Goal: Information Seeking & Learning: Learn about a topic

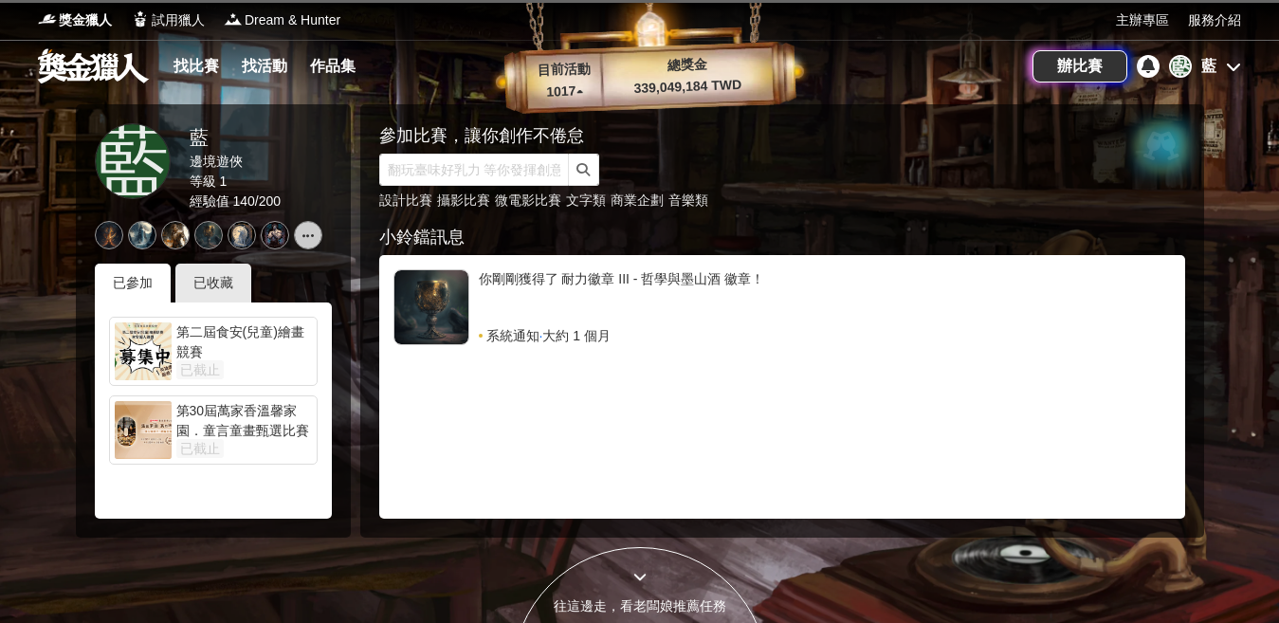
click at [1202, 61] on div "藍" at bounding box center [1209, 66] width 15 height 23
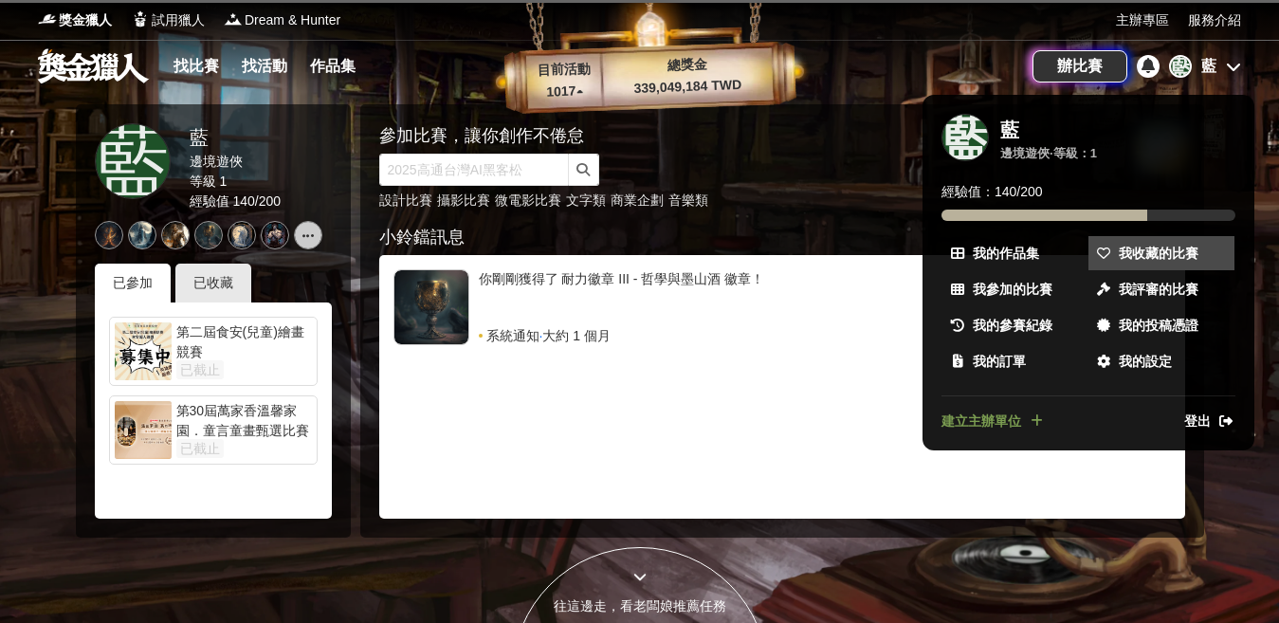
click at [1126, 250] on span "我收藏的比賽" at bounding box center [1159, 254] width 80 height 20
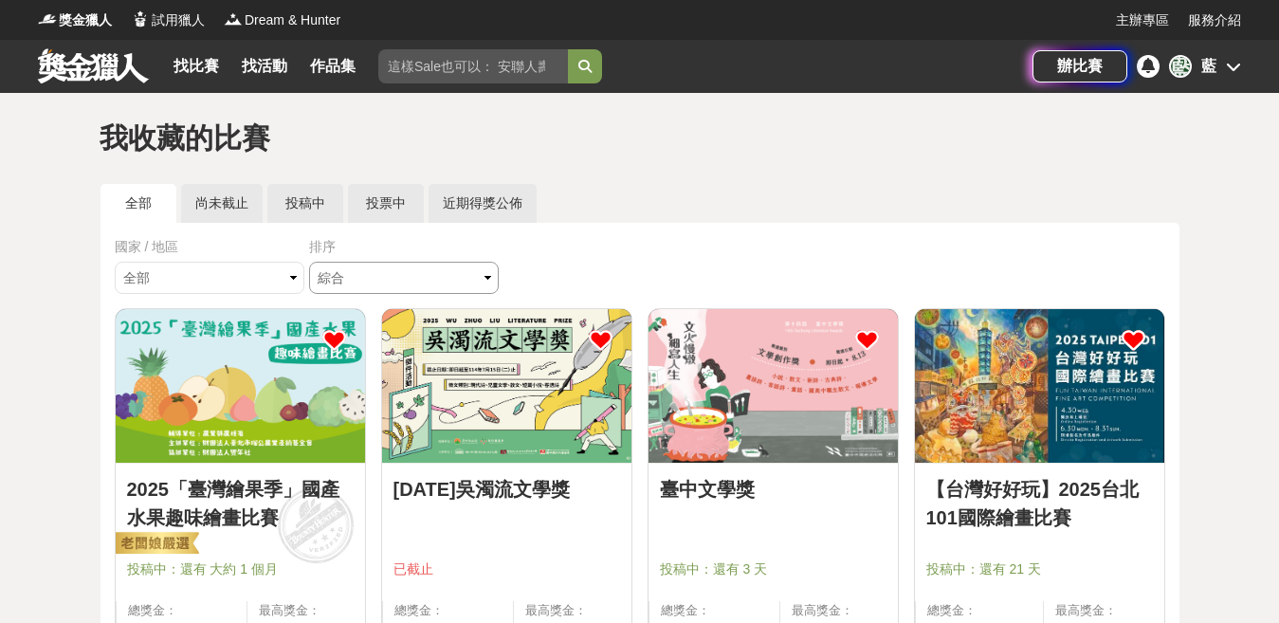
click at [425, 273] on select "綜合 熱門 獎金 截止 最新" at bounding box center [404, 278] width 190 height 32
click at [504, 200] on link "近期得獎公佈" at bounding box center [483, 203] width 108 height 39
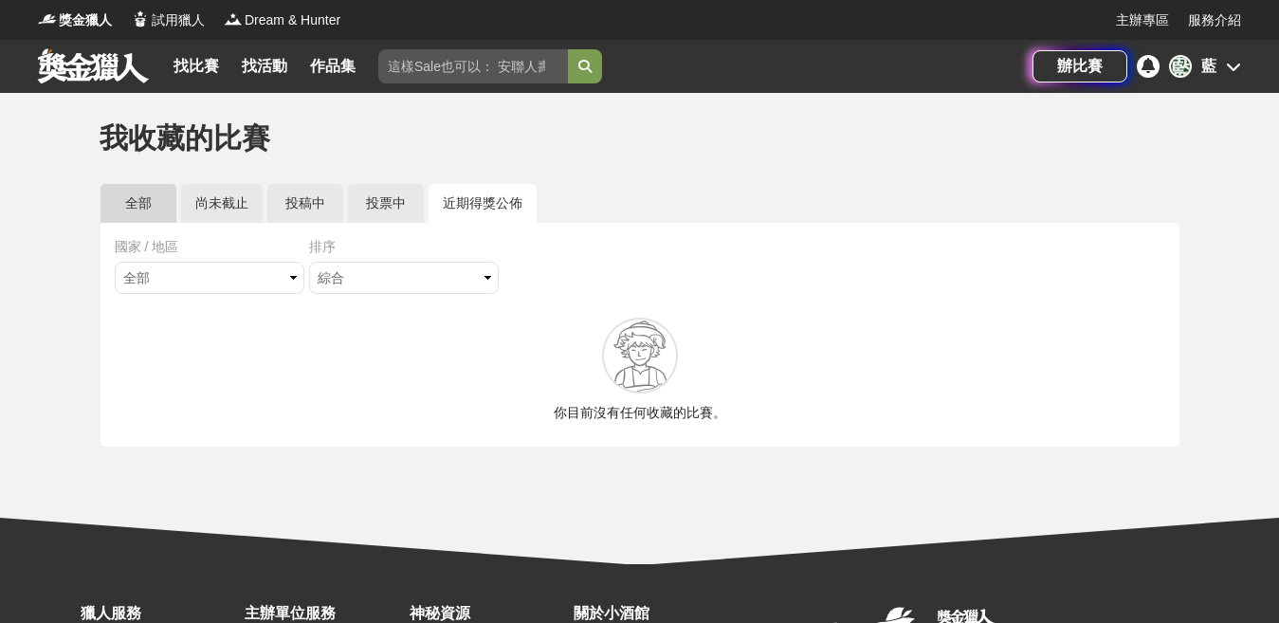
click at [144, 198] on link "全部" at bounding box center [139, 203] width 76 height 39
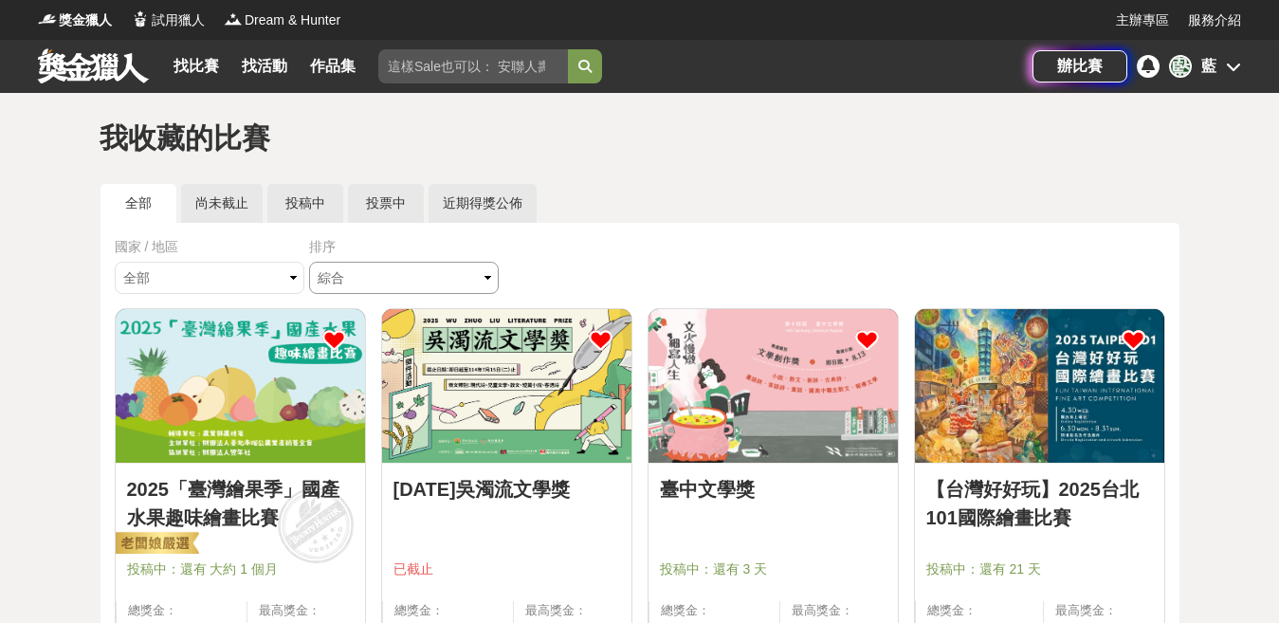
click at [471, 270] on select "綜合 熱門 獎金 截止 最新" at bounding box center [404, 278] width 190 height 32
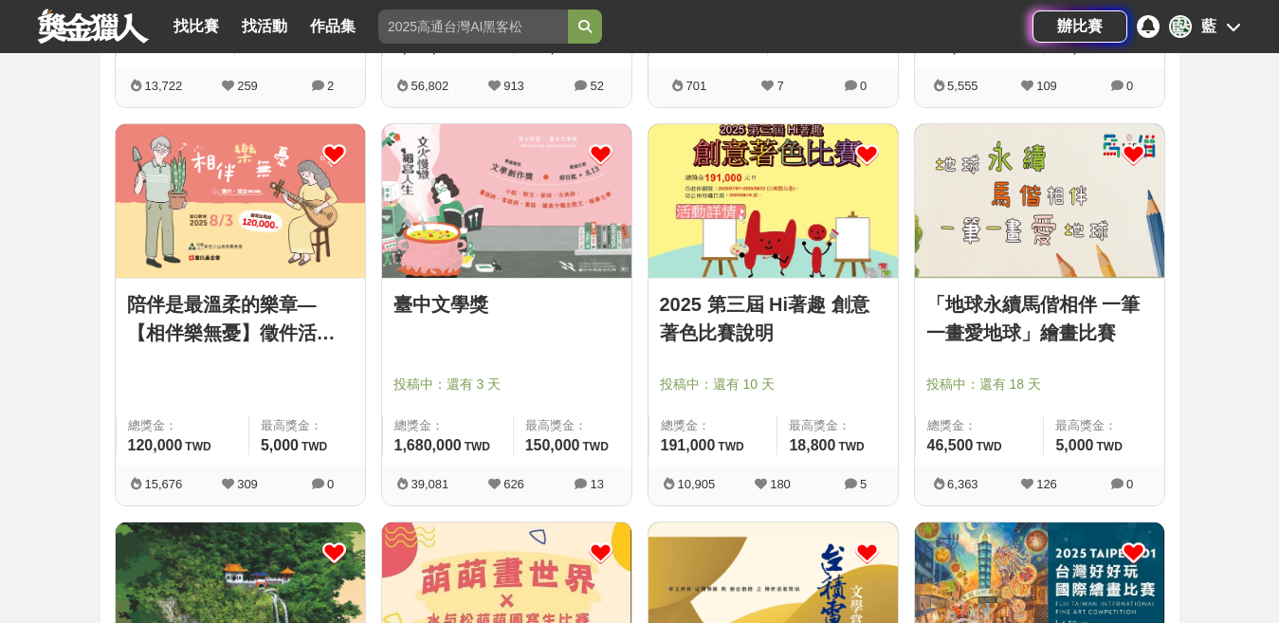
scroll to position [948, 0]
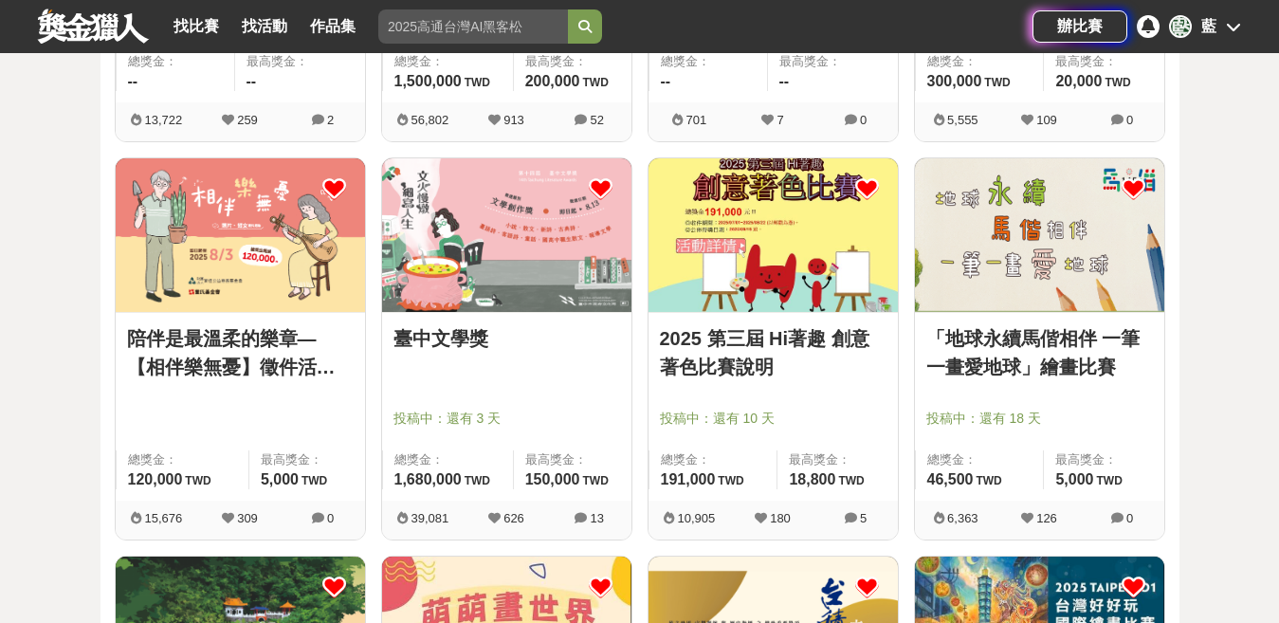
click at [550, 234] on img at bounding box center [506, 235] width 249 height 154
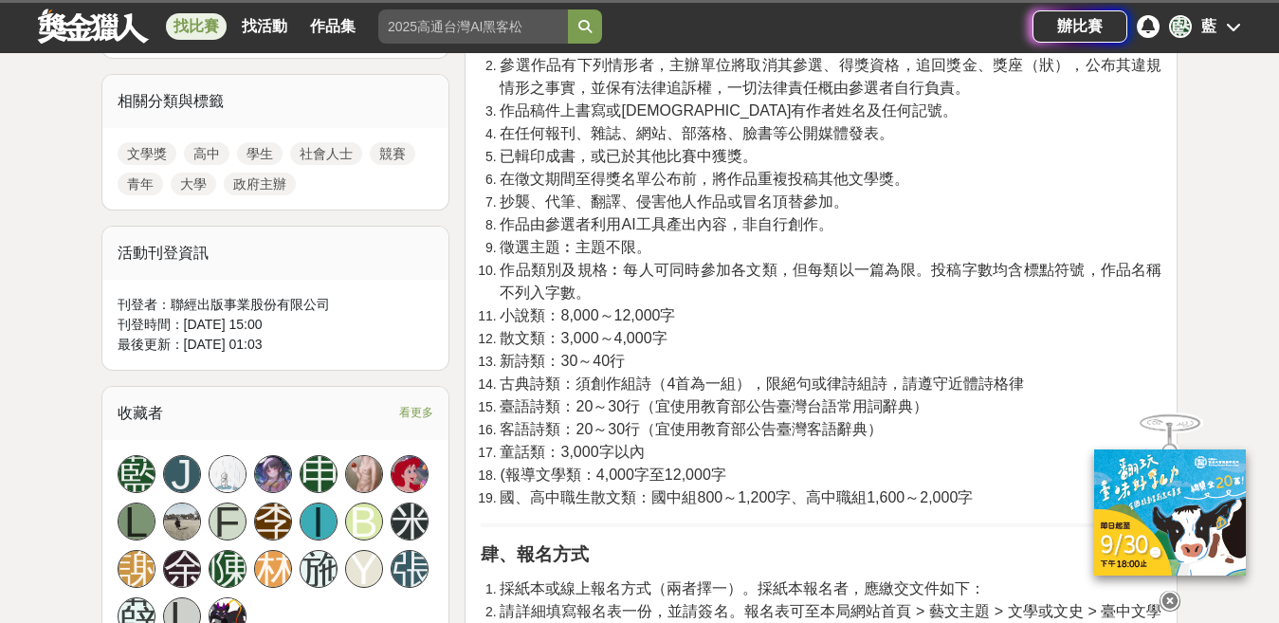
scroll to position [948, 0]
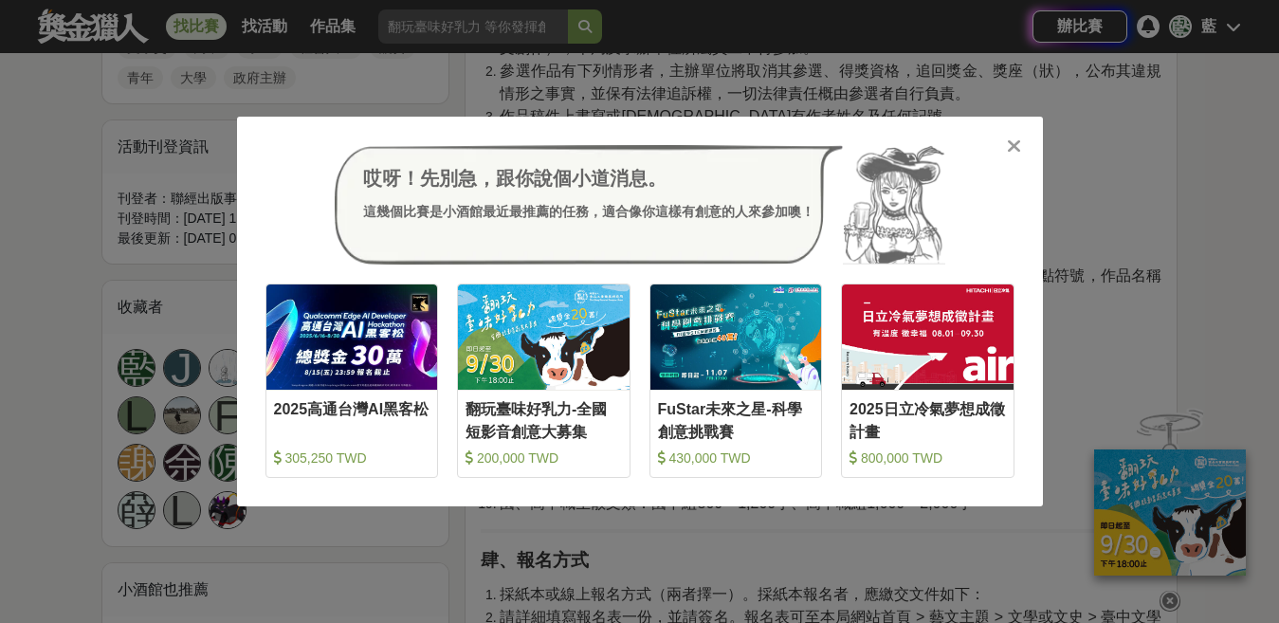
click at [1020, 143] on div at bounding box center [1014, 145] width 19 height 19
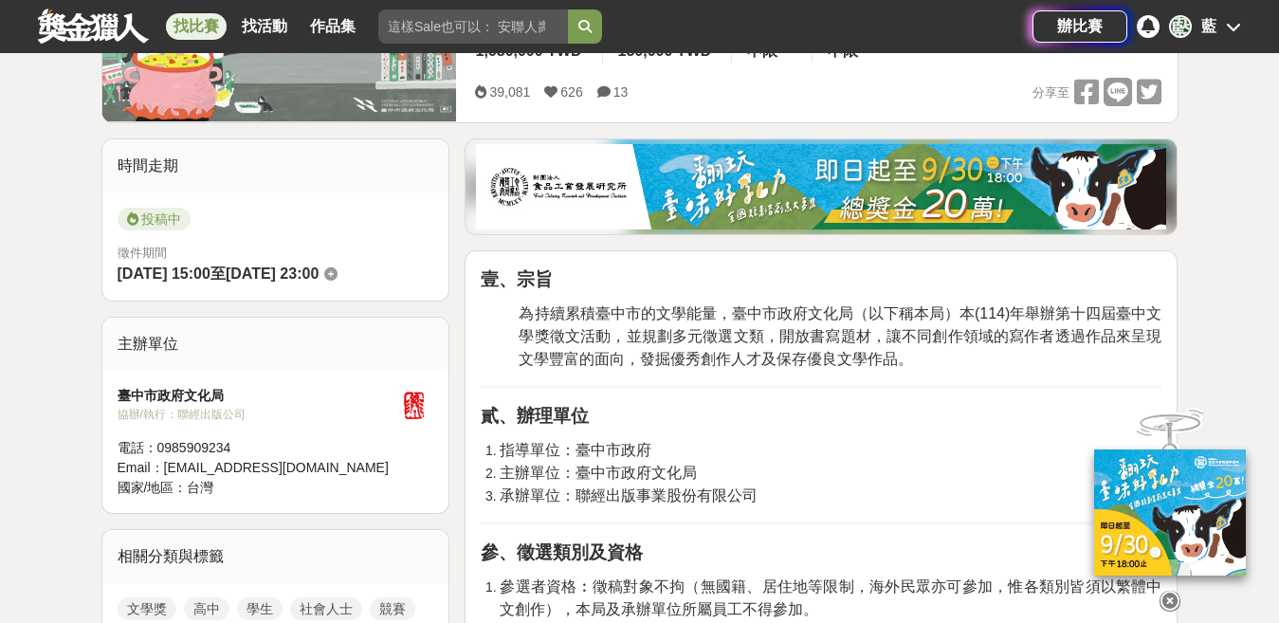
scroll to position [379, 0]
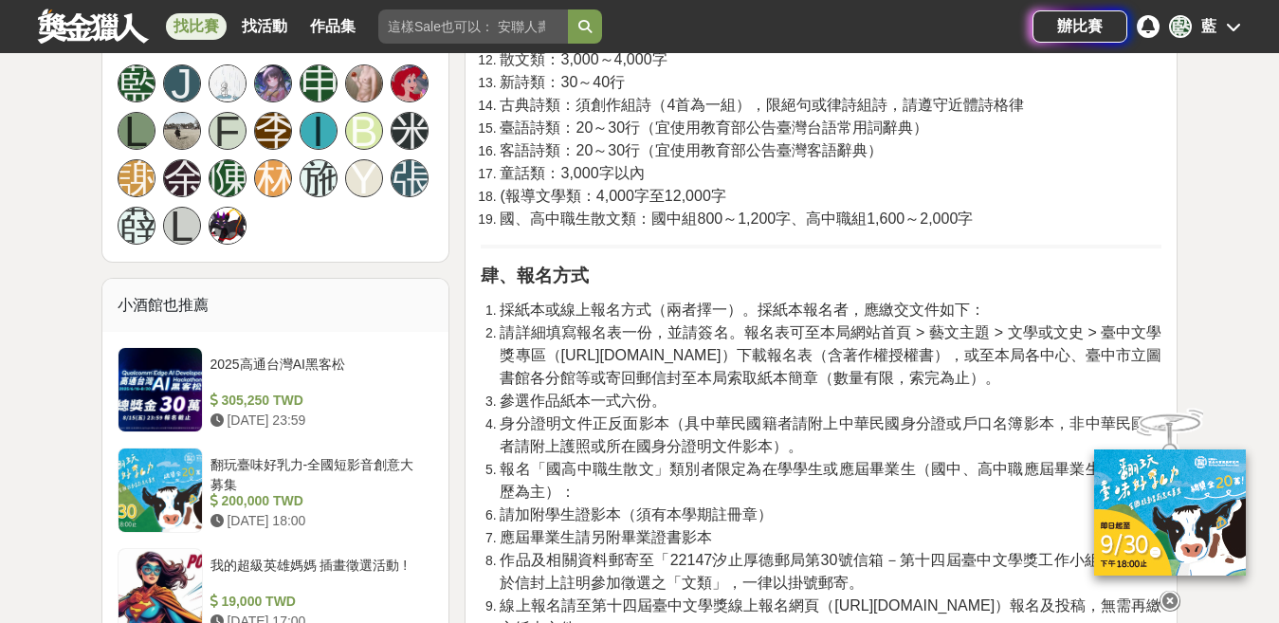
scroll to position [1328, 0]
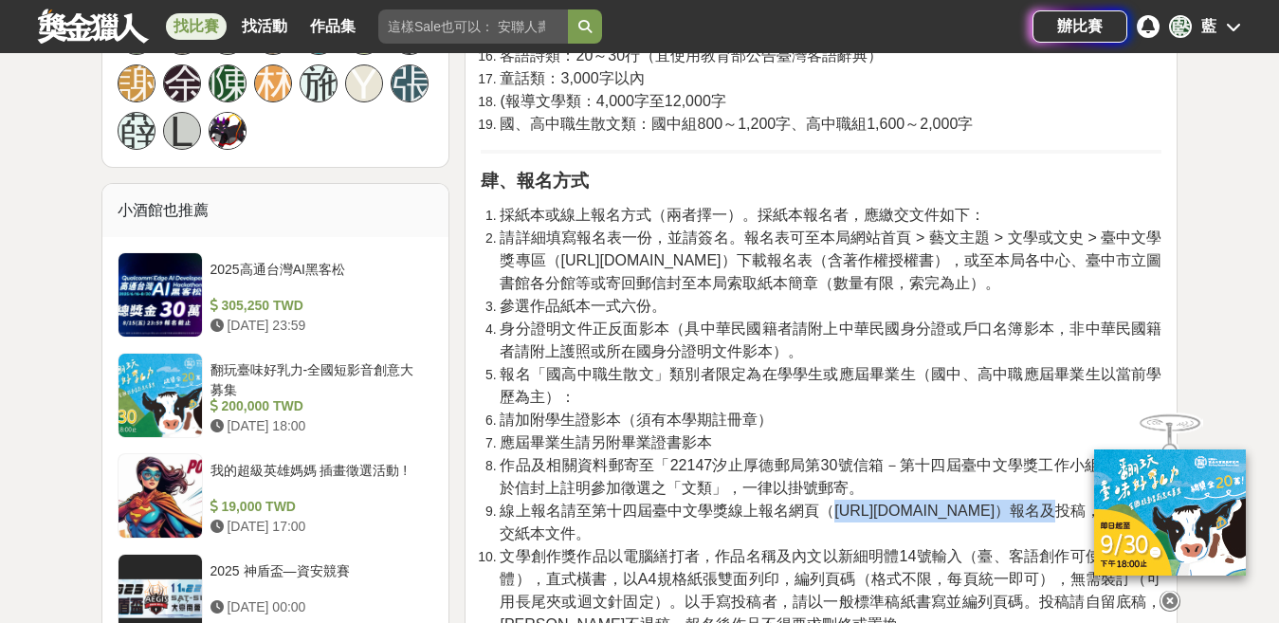
drag, startPoint x: 835, startPoint y: 512, endPoint x: 979, endPoint y: 513, distance: 144.2
click at [979, 513] on span "線上報名請至第十四屆臺中文學獎線上報名網頁（[URL][DOMAIN_NAME]）報名及投稿，無需再繳交紙本文件。" at bounding box center [831, 522] width 662 height 39
copy span "[URL][DOMAIN_NAME]"
click at [825, 421] on li "請加附學生證影本（須有本學期註冊章）" at bounding box center [831, 420] width 662 height 23
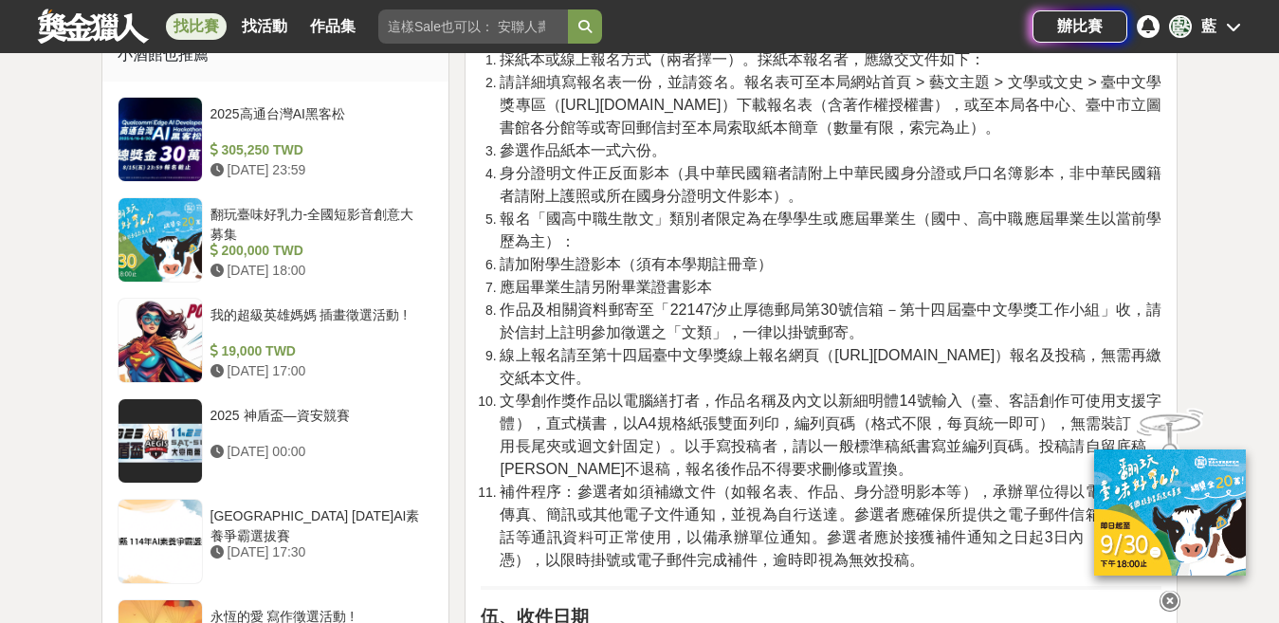
scroll to position [1517, 0]
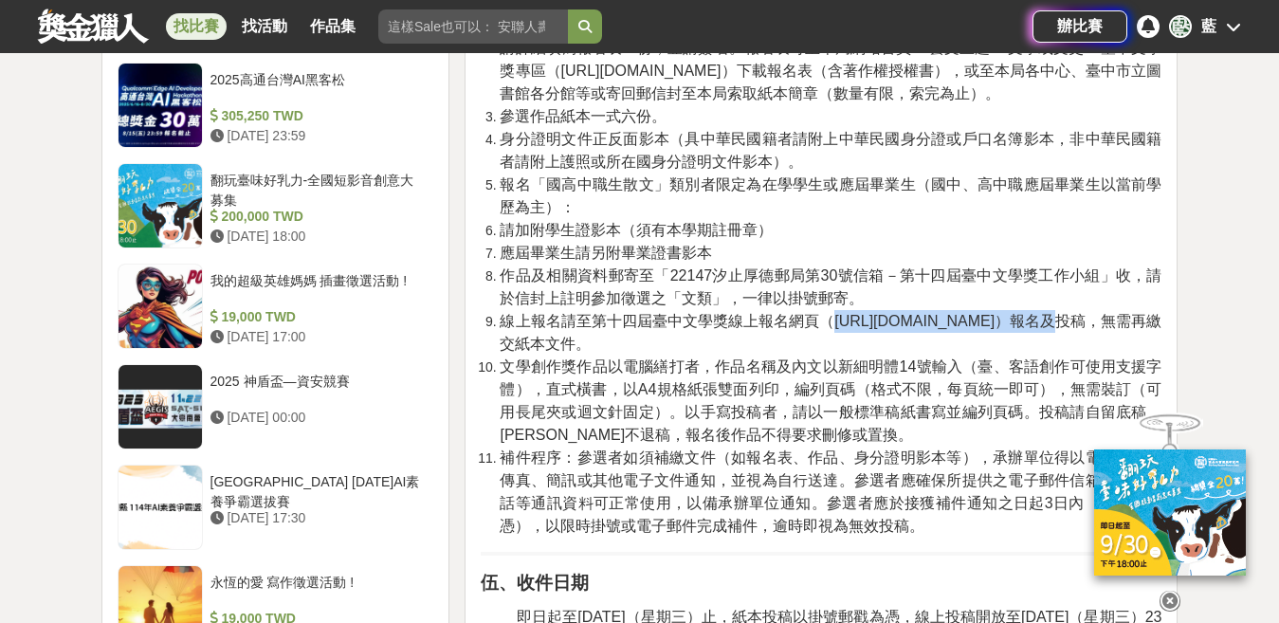
drag, startPoint x: 835, startPoint y: 319, endPoint x: 985, endPoint y: 325, distance: 150.9
click at [985, 325] on span "線上報名請至第十四屆臺中文學獎線上報名網頁（[URL][DOMAIN_NAME]）報名及投稿，無需再繳交紙本文件。" at bounding box center [831, 332] width 662 height 39
copy span "[URL][DOMAIN_NAME]"
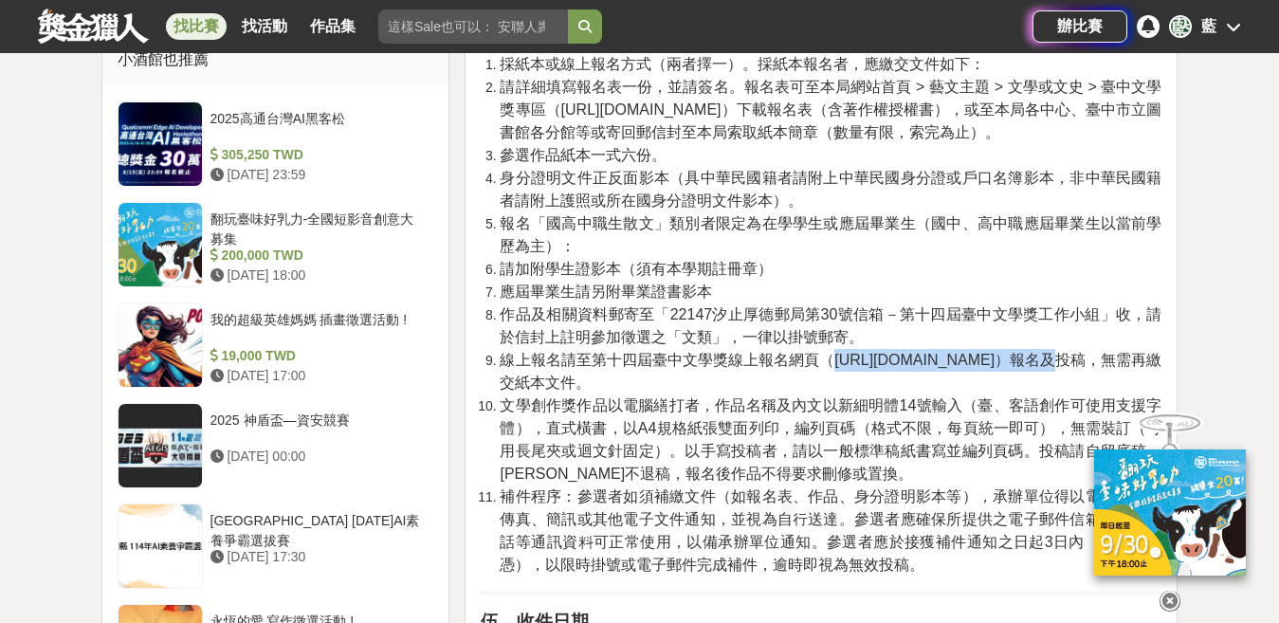
scroll to position [1423, 0]
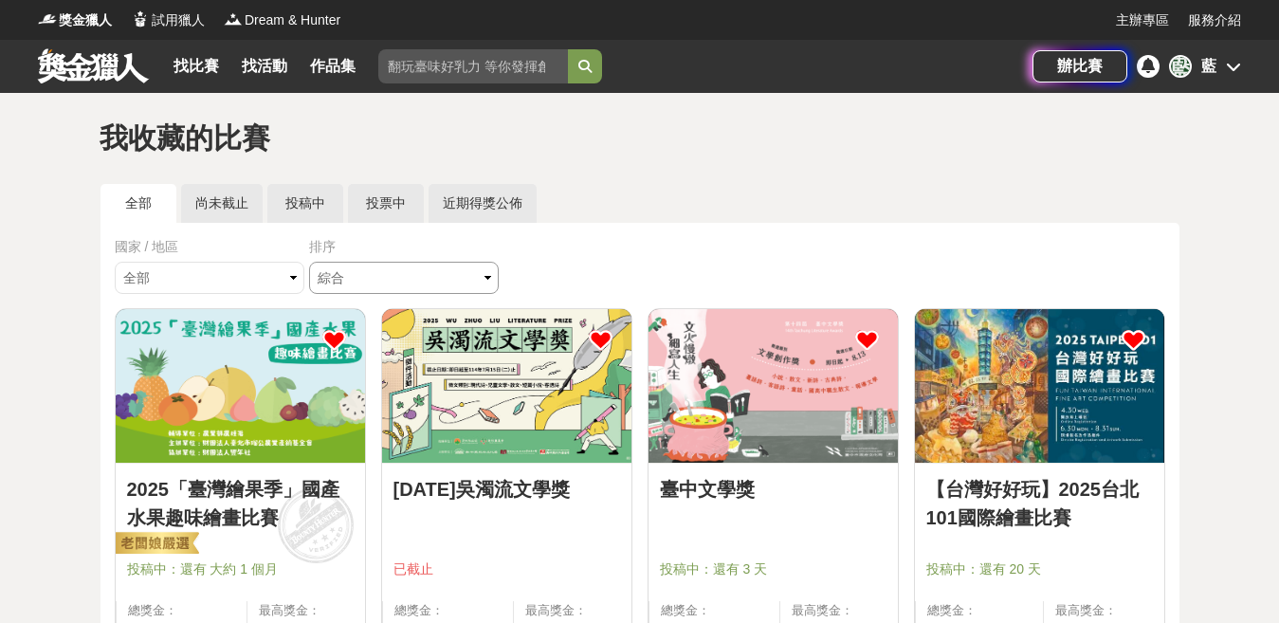
click at [415, 269] on select "綜合 熱門 獎金 截止 最新" at bounding box center [404, 278] width 190 height 32
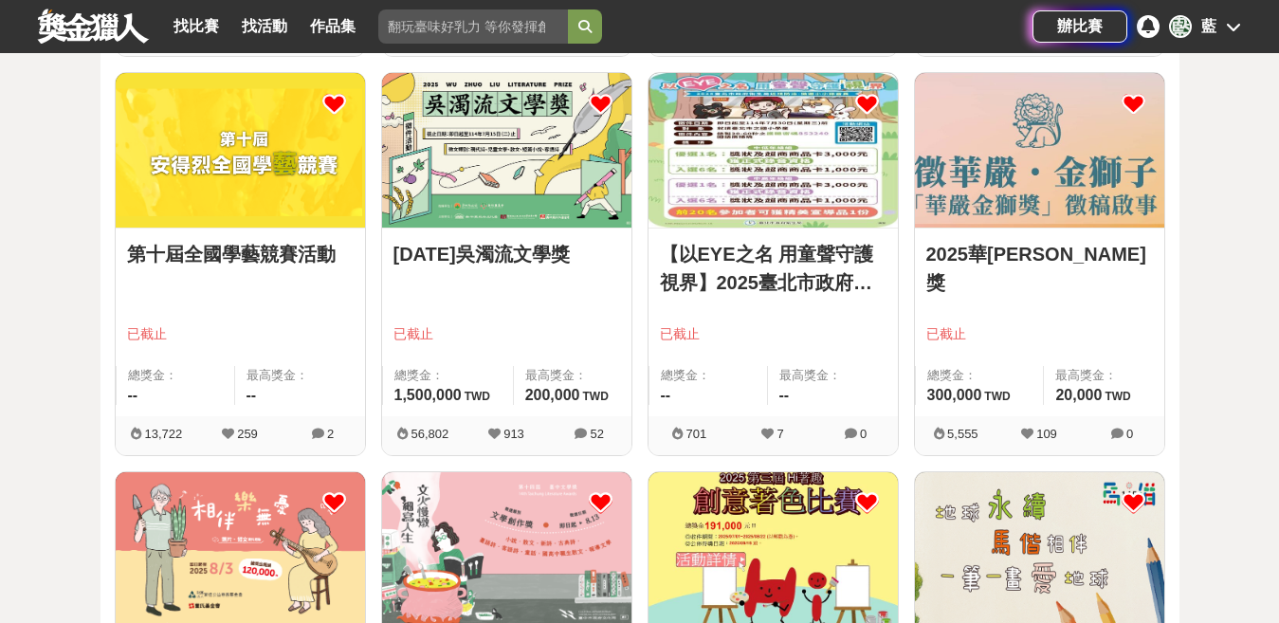
scroll to position [664, 0]
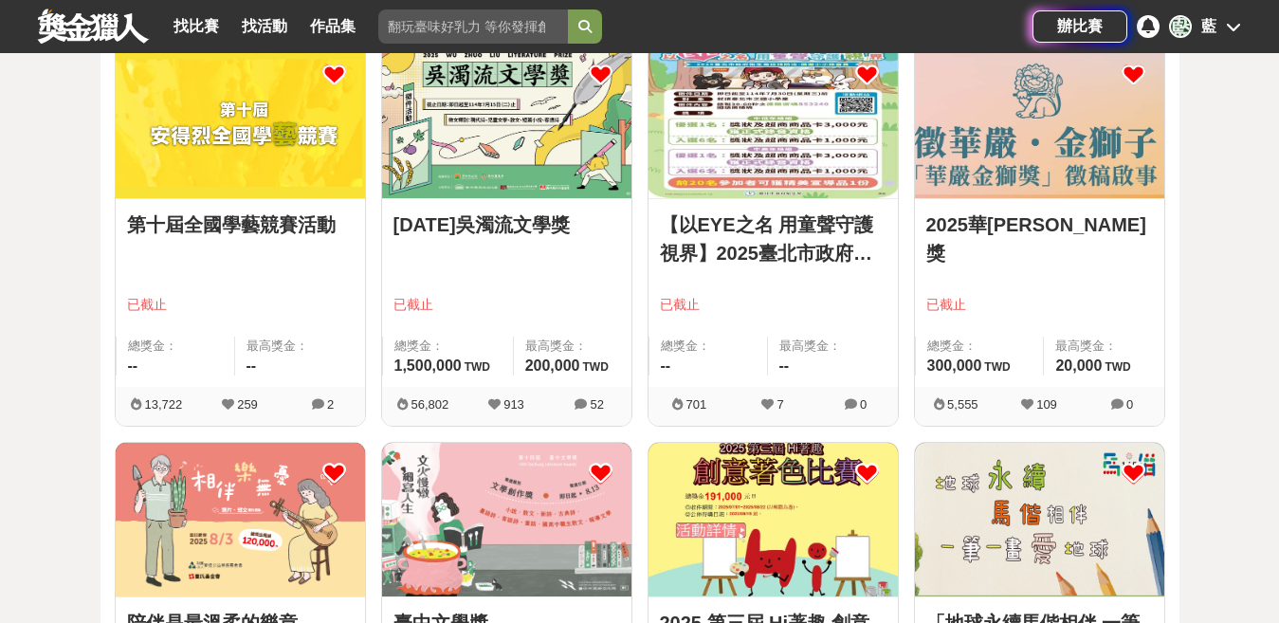
click at [274, 477] on img at bounding box center [240, 520] width 249 height 154
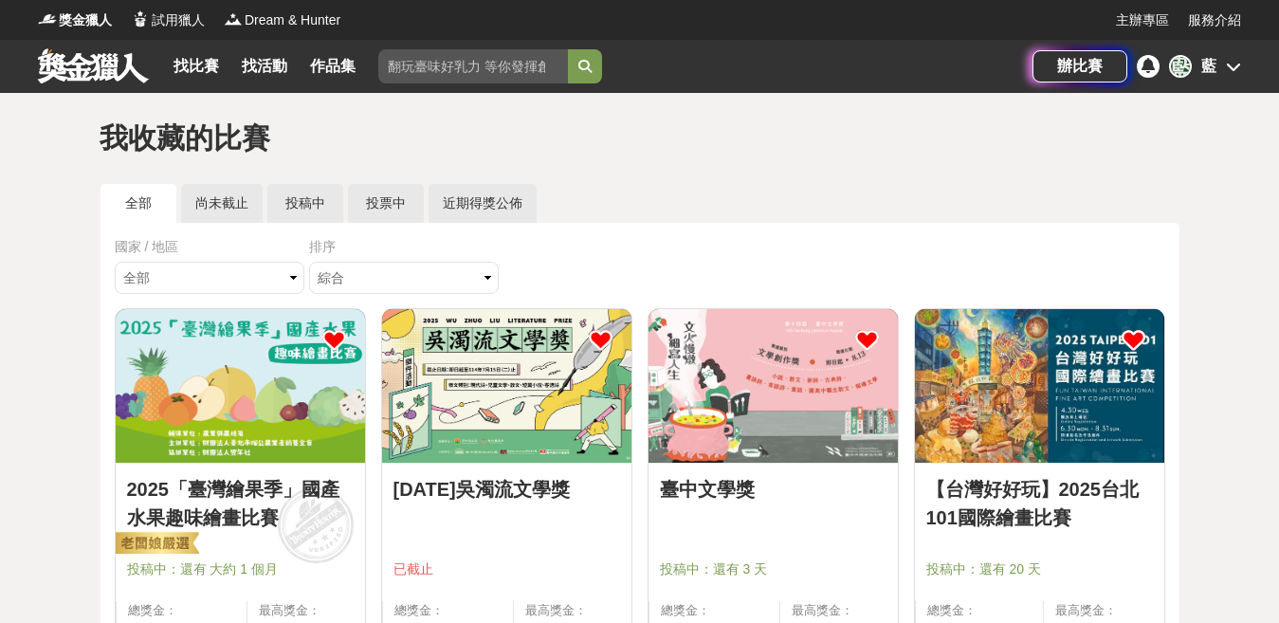
click at [813, 360] on img at bounding box center [773, 386] width 249 height 154
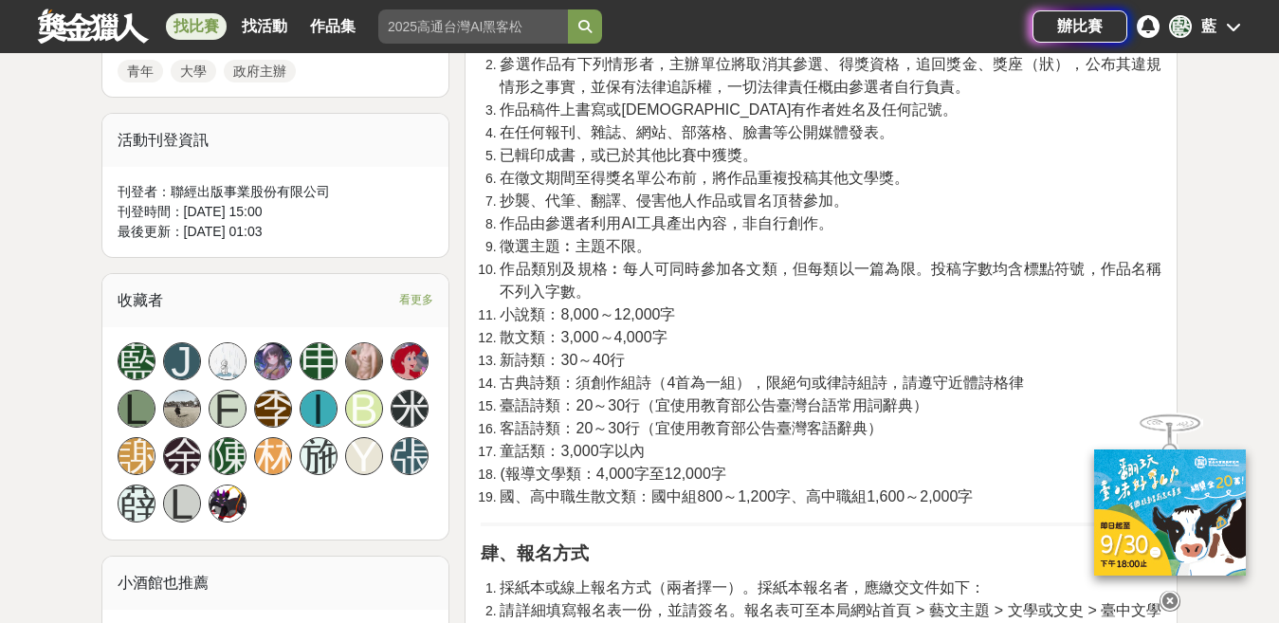
scroll to position [948, 0]
